Goal: Use online tool/utility: Utilize a website feature to perform a specific function

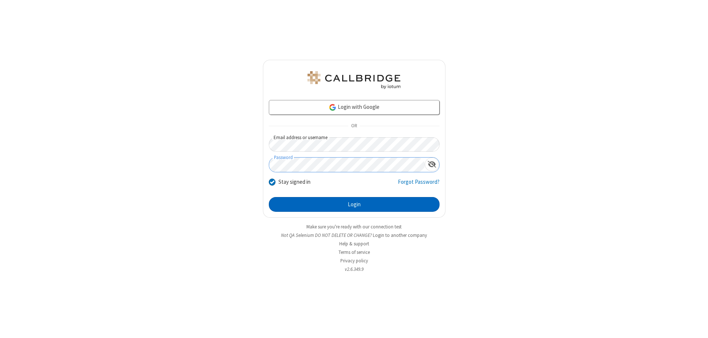
click at [354, 204] on button "Login" at bounding box center [354, 204] width 171 height 15
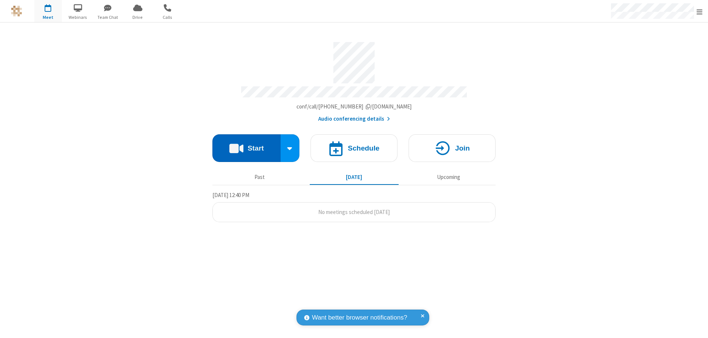
click at [246, 144] on button "Start" at bounding box center [246, 148] width 68 height 28
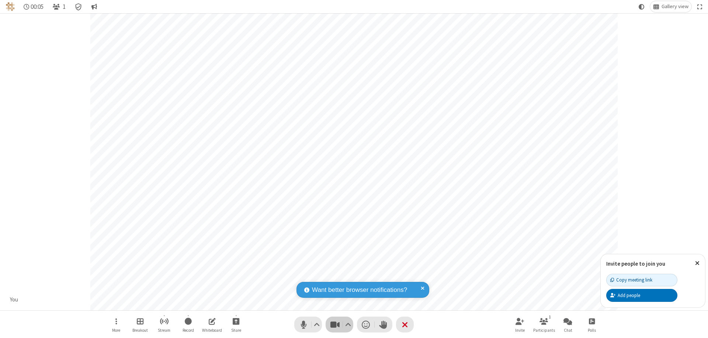
click at [335, 324] on span "Stop video (⌘+Shift+V)" at bounding box center [334, 324] width 11 height 11
click at [335, 324] on span "Start video (⌘+Shift+V)" at bounding box center [334, 324] width 11 height 11
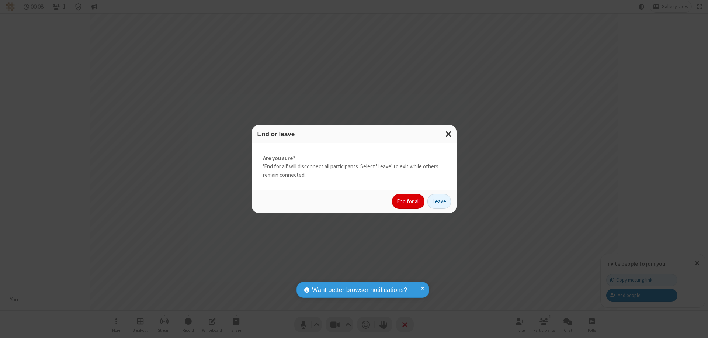
click at [408, 201] on button "End for all" at bounding box center [408, 201] width 32 height 15
